Goal: Task Accomplishment & Management: Manage account settings

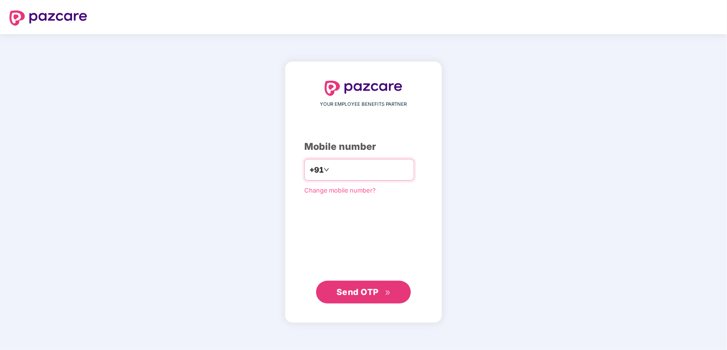
click at [358, 172] on input "number" at bounding box center [370, 169] width 78 height 15
type input "**********"
click at [360, 290] on span "Send OTP" at bounding box center [357, 291] width 42 height 10
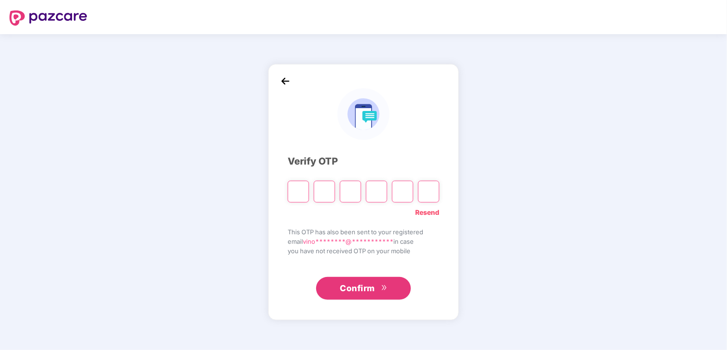
click at [299, 193] on input "Please enter verification code. Digit 1" at bounding box center [298, 191] width 21 height 22
type input "*"
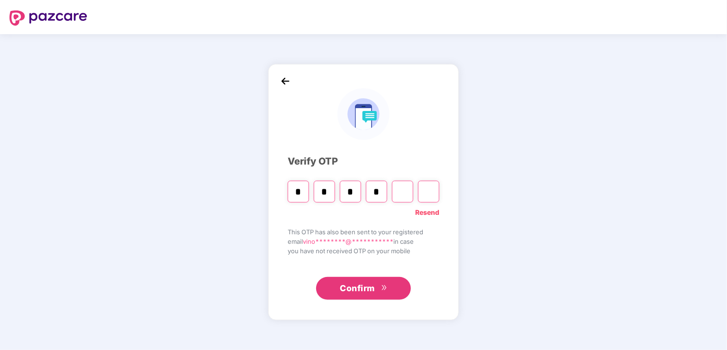
type input "*"
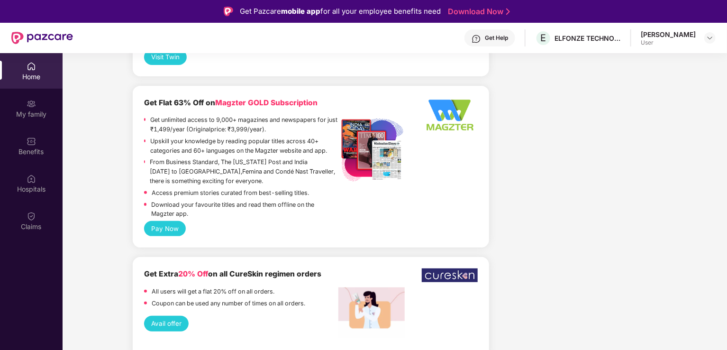
scroll to position [1932, 0]
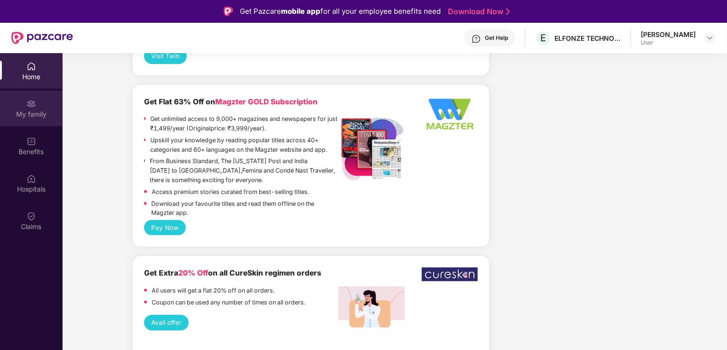
click at [21, 104] on div "My family" at bounding box center [31, 108] width 63 height 36
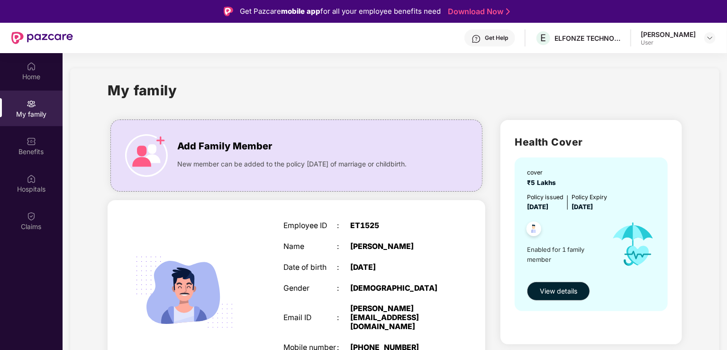
click at [537, 185] on span "₹5 Lakhs" at bounding box center [543, 183] width 33 height 8
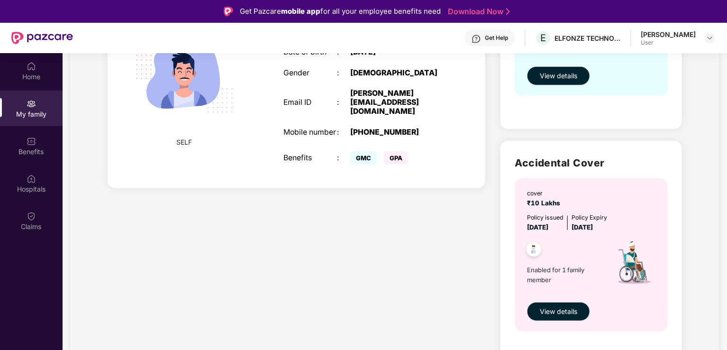
click at [544, 200] on span "₹10 Lakhs" at bounding box center [545, 203] width 37 height 8
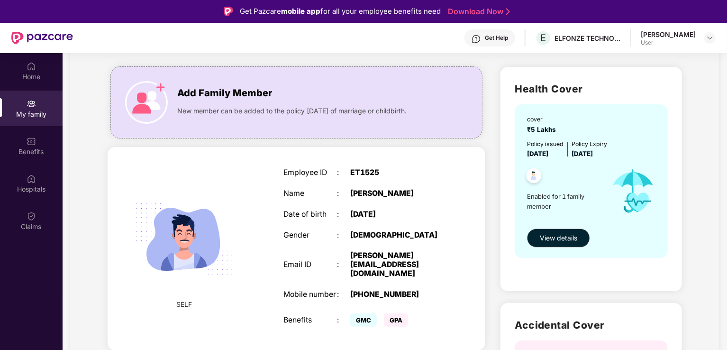
scroll to position [0, 0]
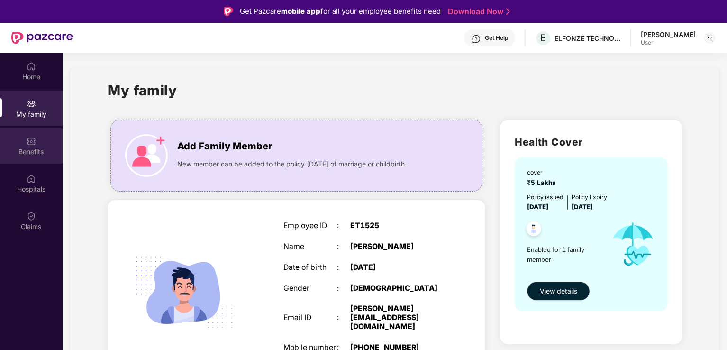
click at [40, 157] on div "Benefits" at bounding box center [31, 146] width 63 height 36
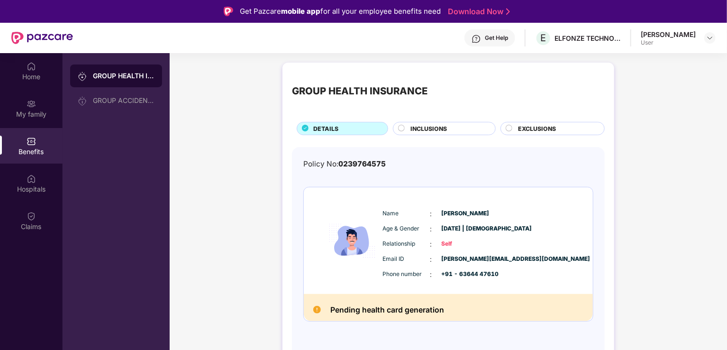
click at [438, 132] on span "INCLUSIONS" at bounding box center [428, 128] width 36 height 9
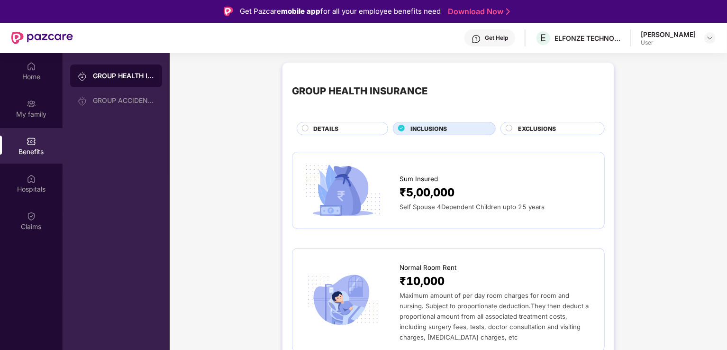
click at [542, 127] on span "EXCLUSIONS" at bounding box center [537, 128] width 38 height 9
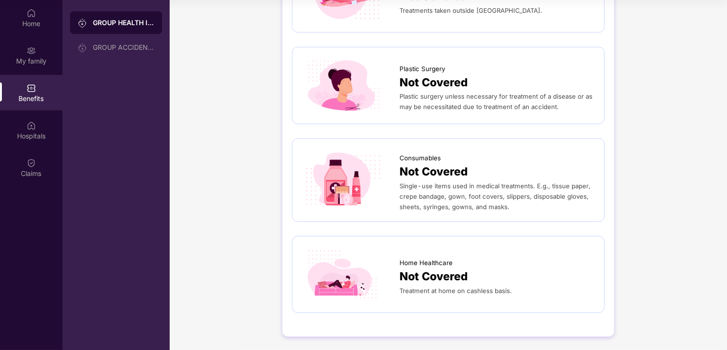
scroll to position [500, 0]
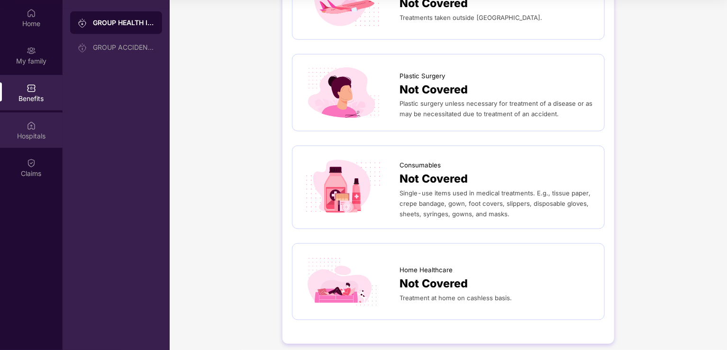
click at [35, 122] on img at bounding box center [31, 125] width 9 height 9
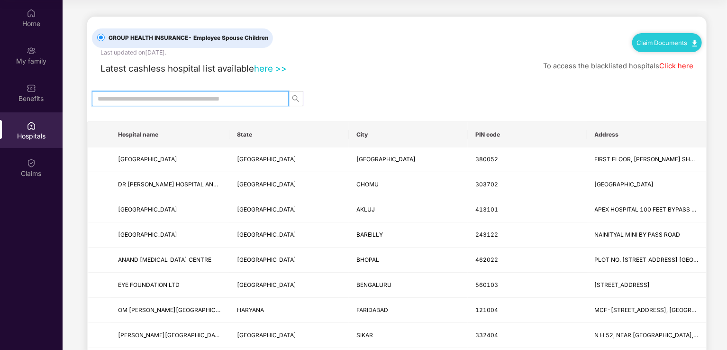
click at [217, 96] on input "text" at bounding box center [187, 98] width 178 height 10
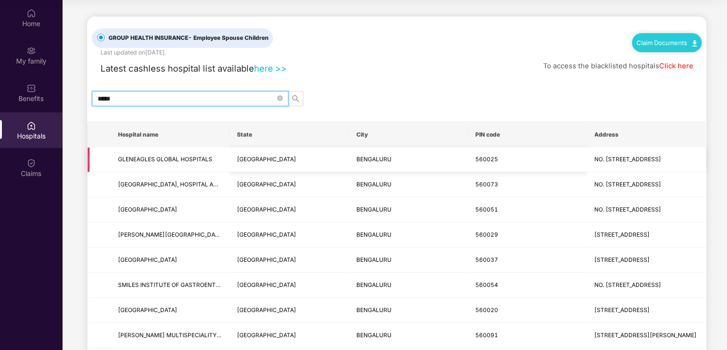
type input "******"
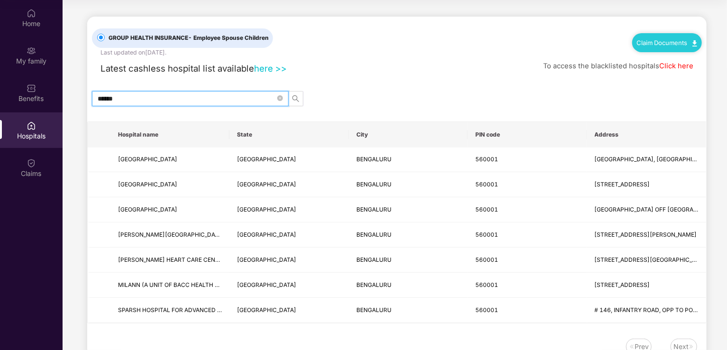
click at [193, 101] on input "******" at bounding box center [187, 98] width 178 height 10
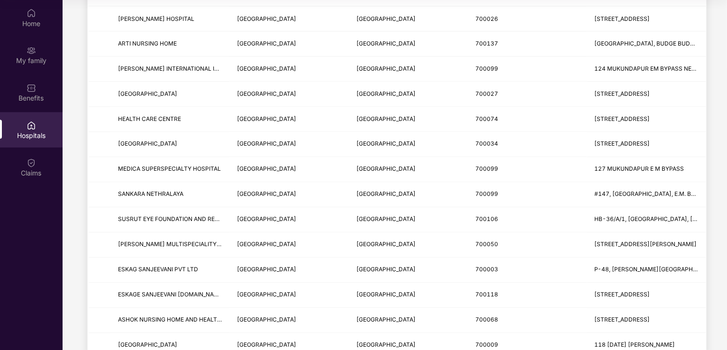
scroll to position [1107, 0]
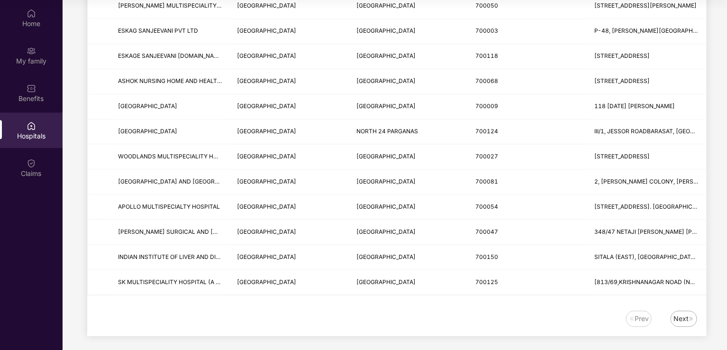
type input "*******"
click at [681, 317] on div "Next" at bounding box center [680, 318] width 15 height 10
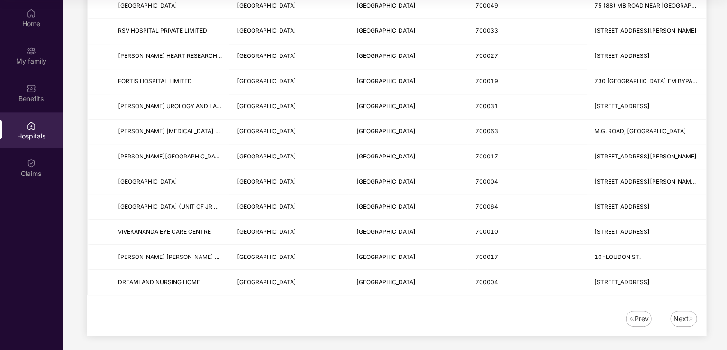
click at [681, 317] on div "Next" at bounding box center [680, 318] width 15 height 10
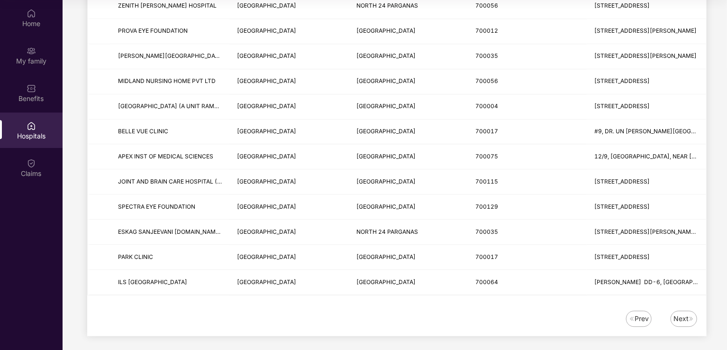
click at [681, 317] on div "Next" at bounding box center [680, 318] width 15 height 10
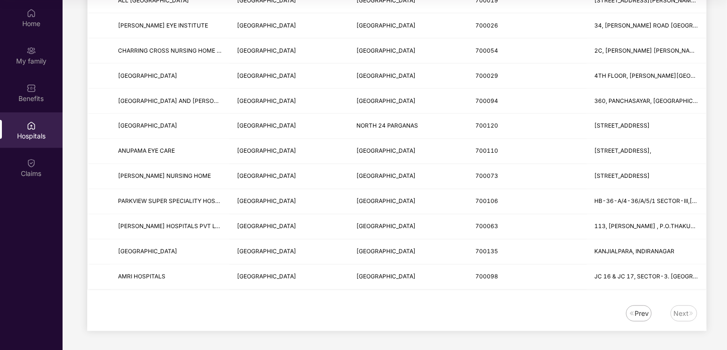
scroll to position [356, 0]
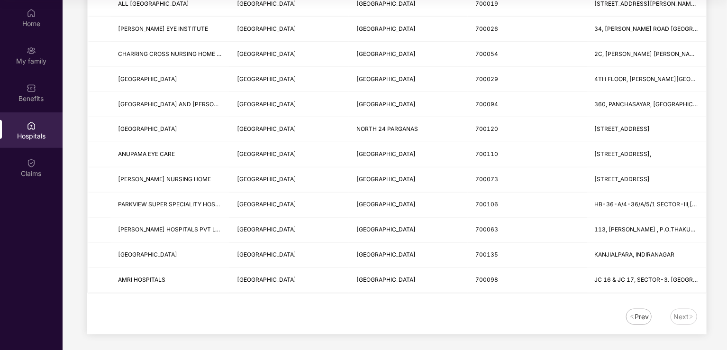
click at [681, 317] on div "Next" at bounding box center [680, 316] width 15 height 10
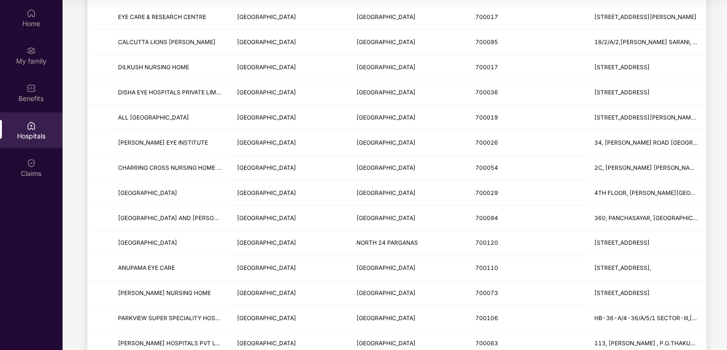
scroll to position [0, 0]
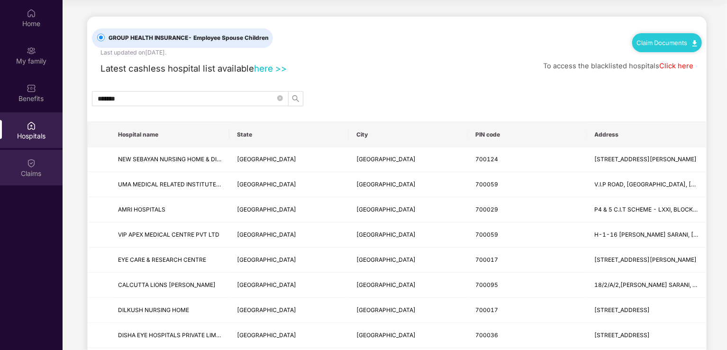
click at [23, 170] on div "Claims" at bounding box center [31, 173] width 63 height 9
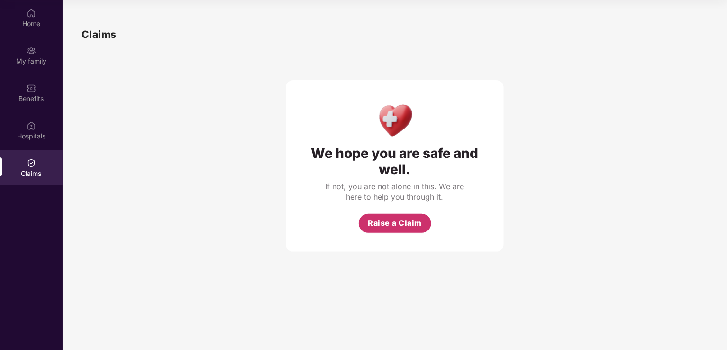
click at [410, 222] on span "Raise a Claim" at bounding box center [395, 223] width 54 height 12
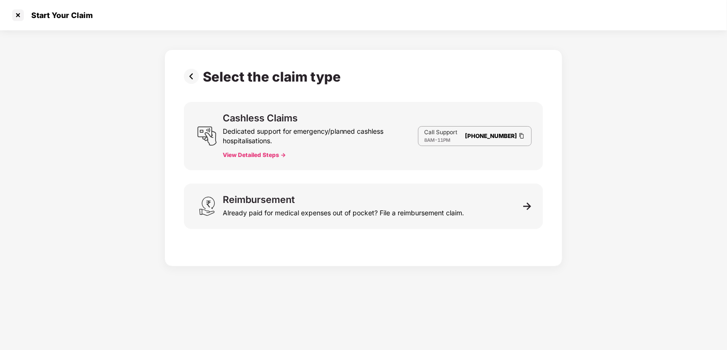
scroll to position [23, 0]
click at [188, 79] on img at bounding box center [193, 76] width 19 height 15
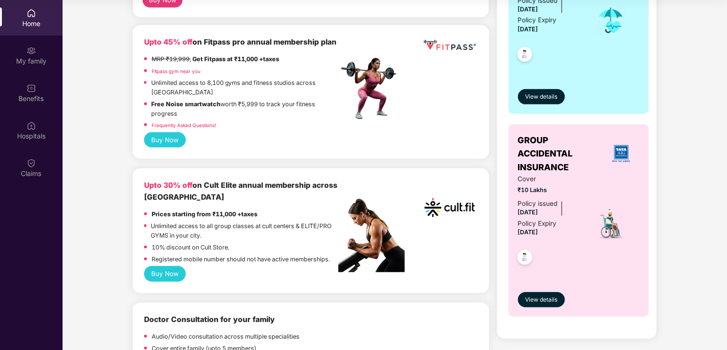
scroll to position [227, 0]
click at [166, 144] on button "Buy Now" at bounding box center [165, 139] width 42 height 15
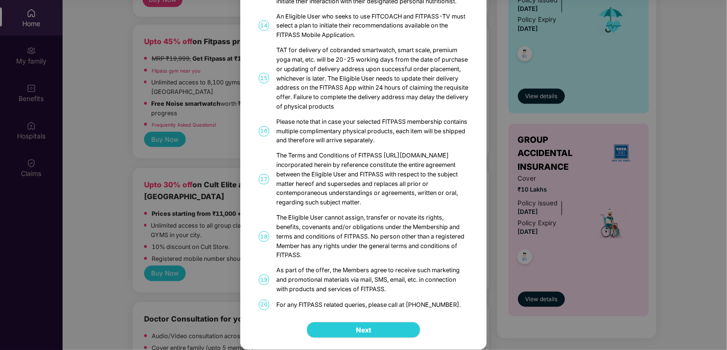
scroll to position [0, 0]
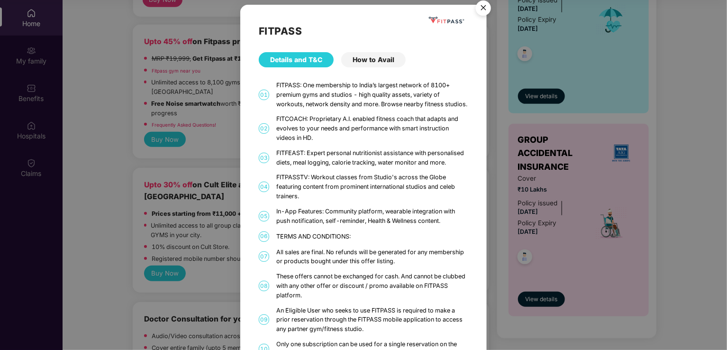
click at [220, 144] on div "FITPASS Details and T&C How to Avail 01 FITPASS: One membership to India’s larg…" at bounding box center [363, 175] width 727 height 350
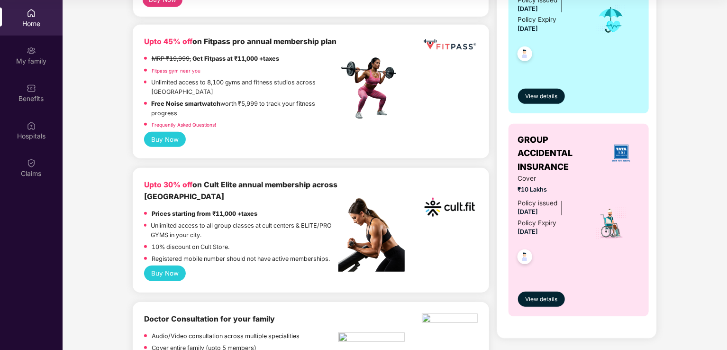
click at [166, 279] on button "Buy Now" at bounding box center [165, 272] width 42 height 15
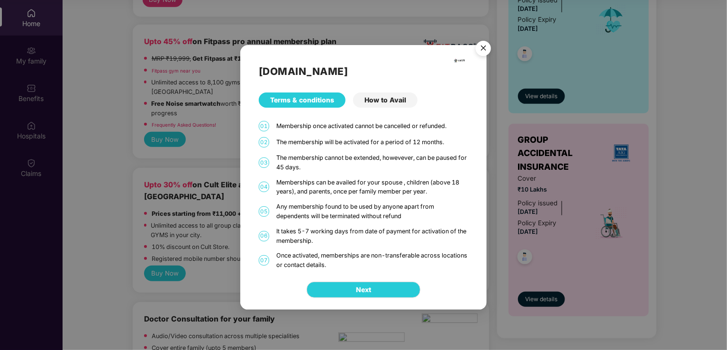
click at [213, 210] on div "[DOMAIN_NAME] Terms & conditions How to Avail 01 Membership once activated cann…" at bounding box center [363, 175] width 727 height 350
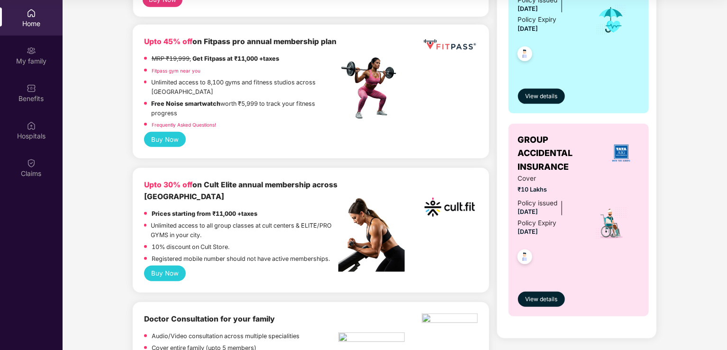
click at [162, 272] on button "Buy Now" at bounding box center [165, 272] width 42 height 15
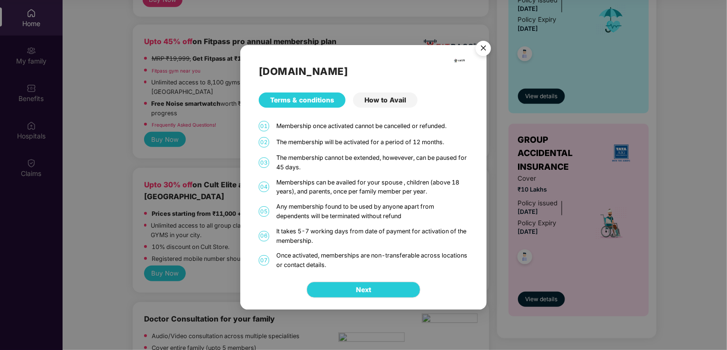
click at [392, 101] on div "How to Avail" at bounding box center [385, 99] width 64 height 15
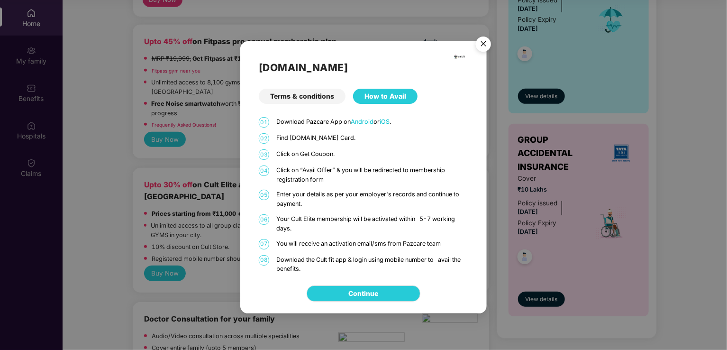
scroll to position [53, 0]
click at [305, 96] on div "Terms & conditions" at bounding box center [302, 96] width 87 height 15
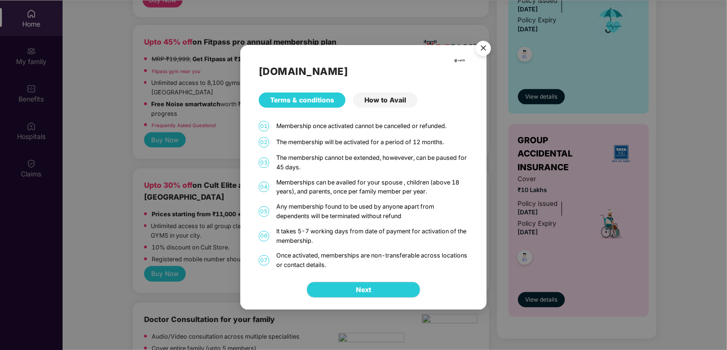
scroll to position [53, 0]
click at [125, 191] on div "[DOMAIN_NAME] Terms & conditions How to Avail 01 Membership once activated cann…" at bounding box center [363, 175] width 727 height 350
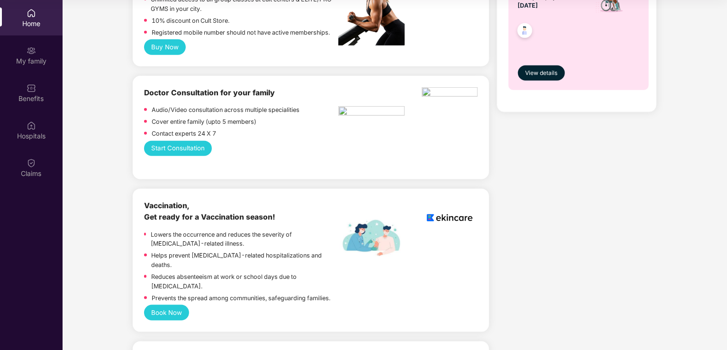
scroll to position [449, 0]
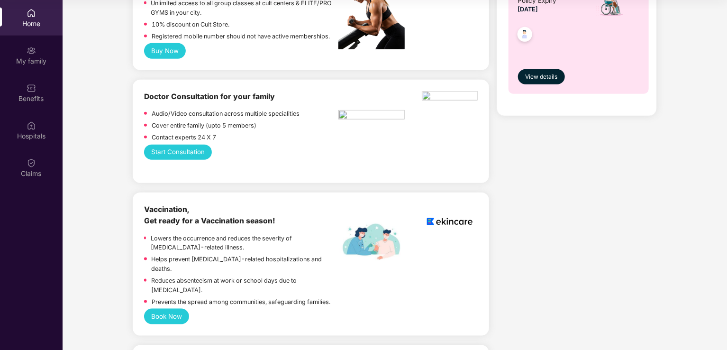
click at [184, 153] on button "Start Consultation" at bounding box center [178, 151] width 68 height 15
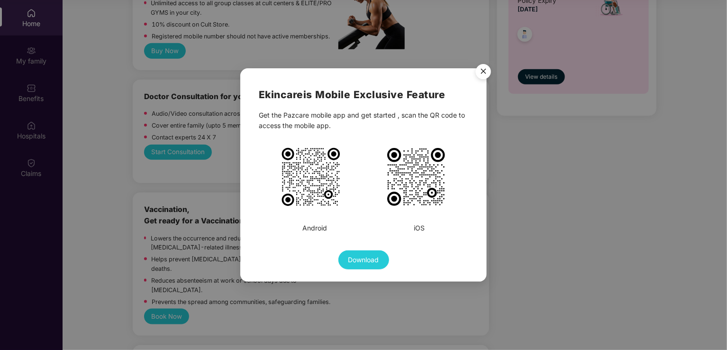
click at [488, 68] on img "Close" at bounding box center [483, 73] width 27 height 27
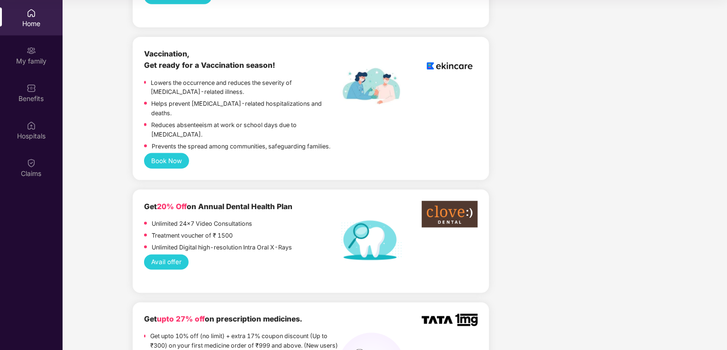
scroll to position [780, 0]
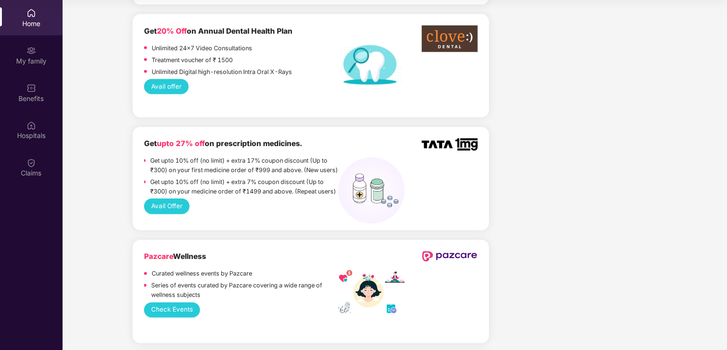
click at [166, 79] on button "Avail offer" at bounding box center [166, 86] width 45 height 15
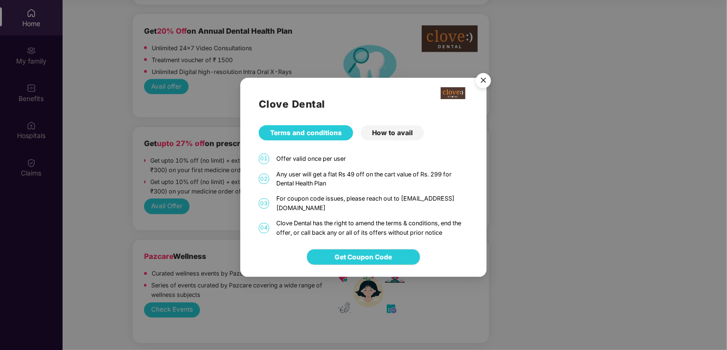
click at [483, 76] on img "Close" at bounding box center [483, 82] width 27 height 27
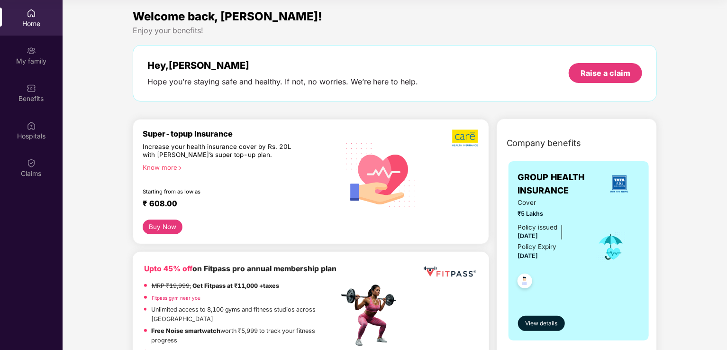
scroll to position [0, 0]
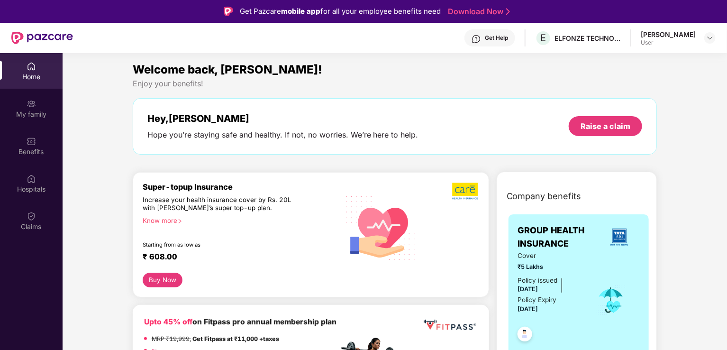
click at [695, 43] on div "[PERSON_NAME] User" at bounding box center [677, 38] width 75 height 17
click at [710, 42] on div at bounding box center [709, 37] width 11 height 11
click at [682, 88] on div "[PERSON_NAME]" at bounding box center [657, 86] width 55 height 9
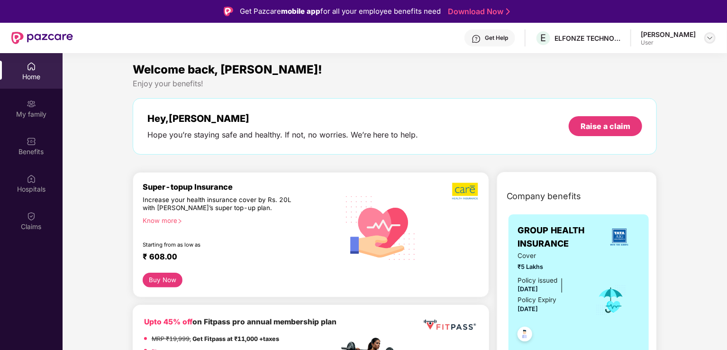
click at [706, 38] on img at bounding box center [710, 38] width 8 height 8
click at [633, 60] on div "Logout" at bounding box center [665, 60] width 123 height 18
